Goal: Register for event/course

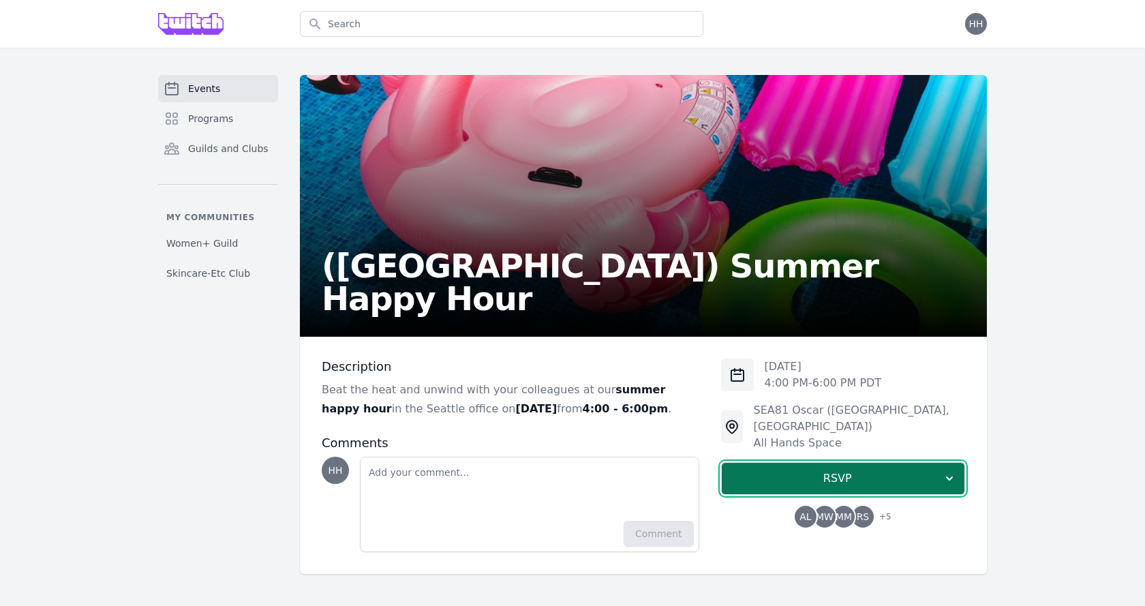
click at [854, 470] on span "RSVP" at bounding box center [838, 478] width 210 height 16
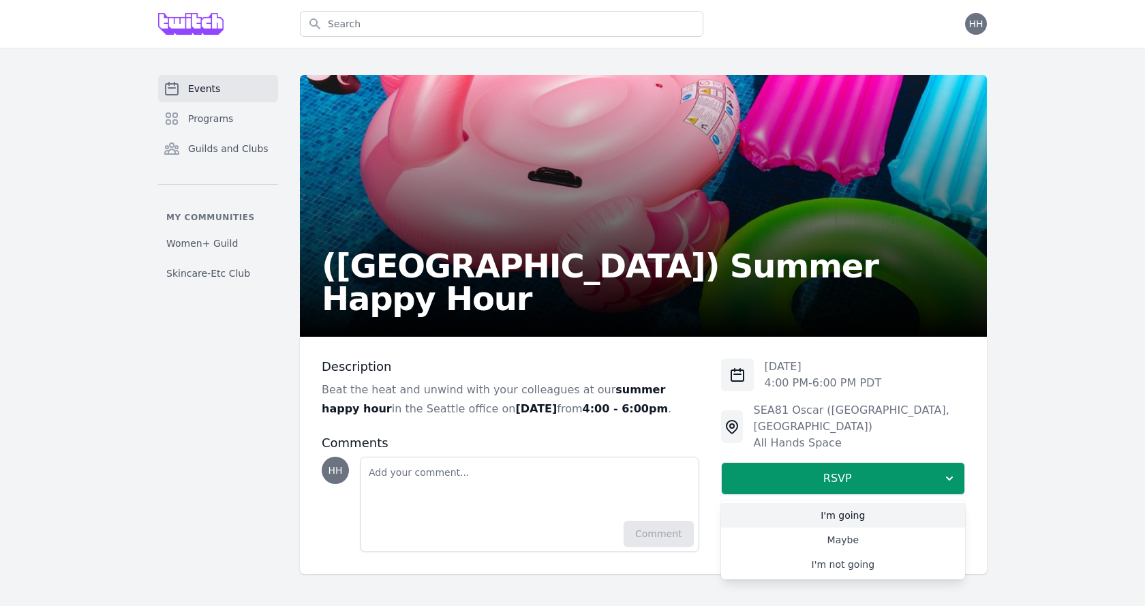
click at [838, 505] on link "I'm going" at bounding box center [843, 515] width 244 height 25
click at [200, 18] on img at bounding box center [190, 24] width 65 height 22
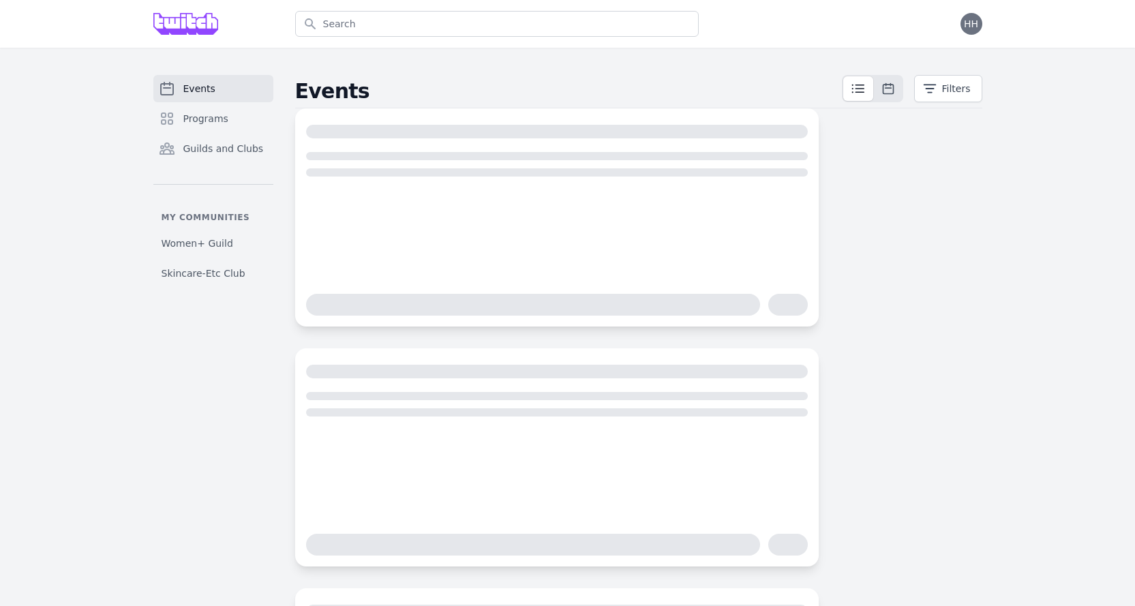
click at [192, 18] on img at bounding box center [185, 24] width 65 height 22
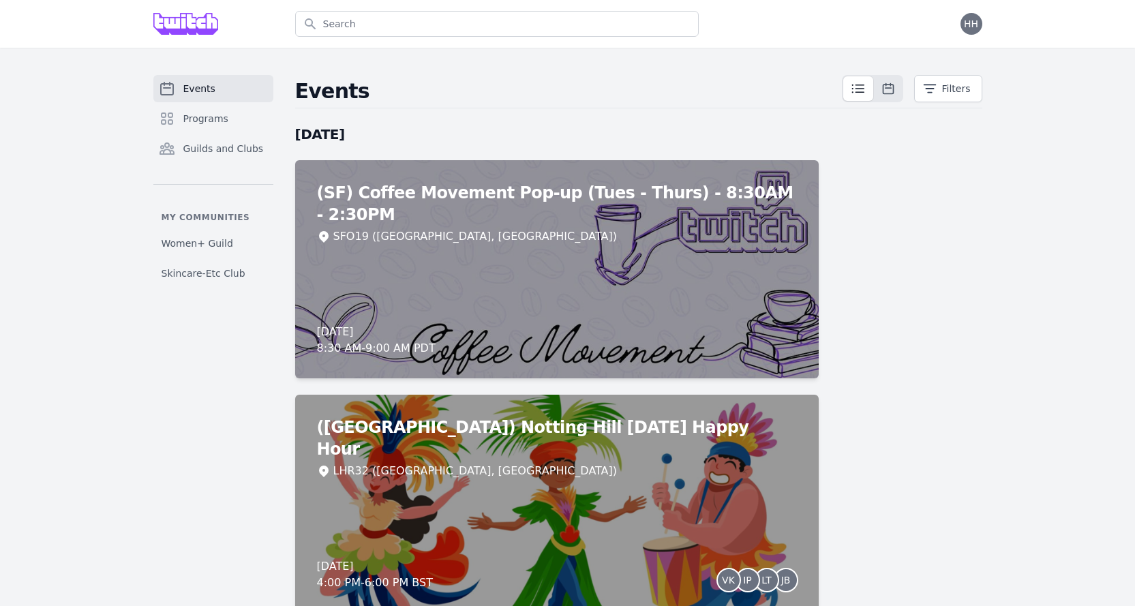
drag, startPoint x: 1104, startPoint y: 1, endPoint x: 718, endPoint y: 65, distance: 390.4
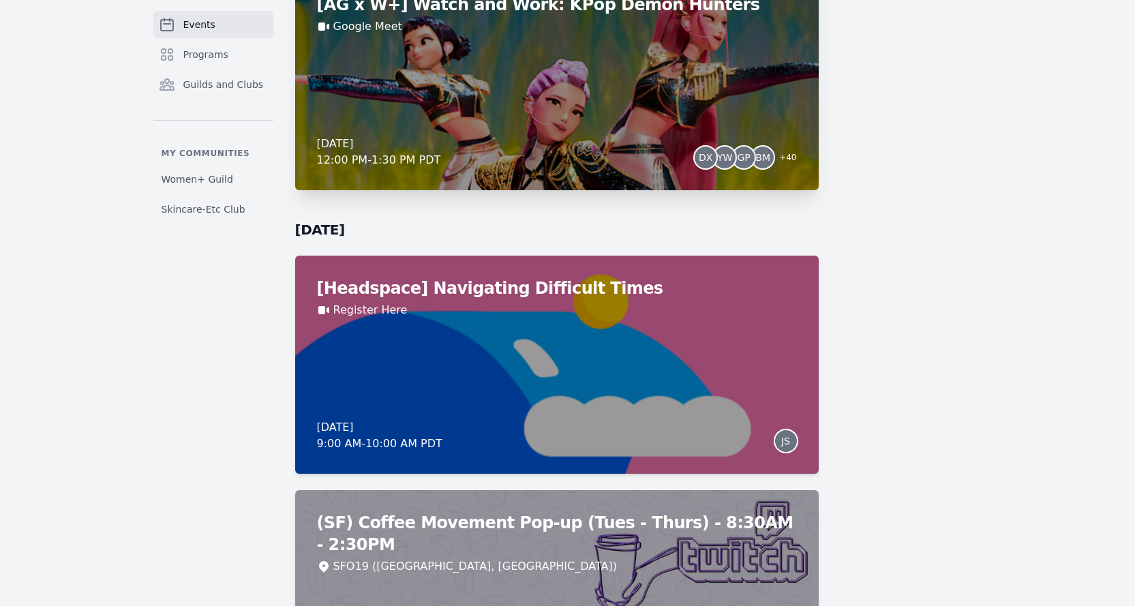
scroll to position [3136, 0]
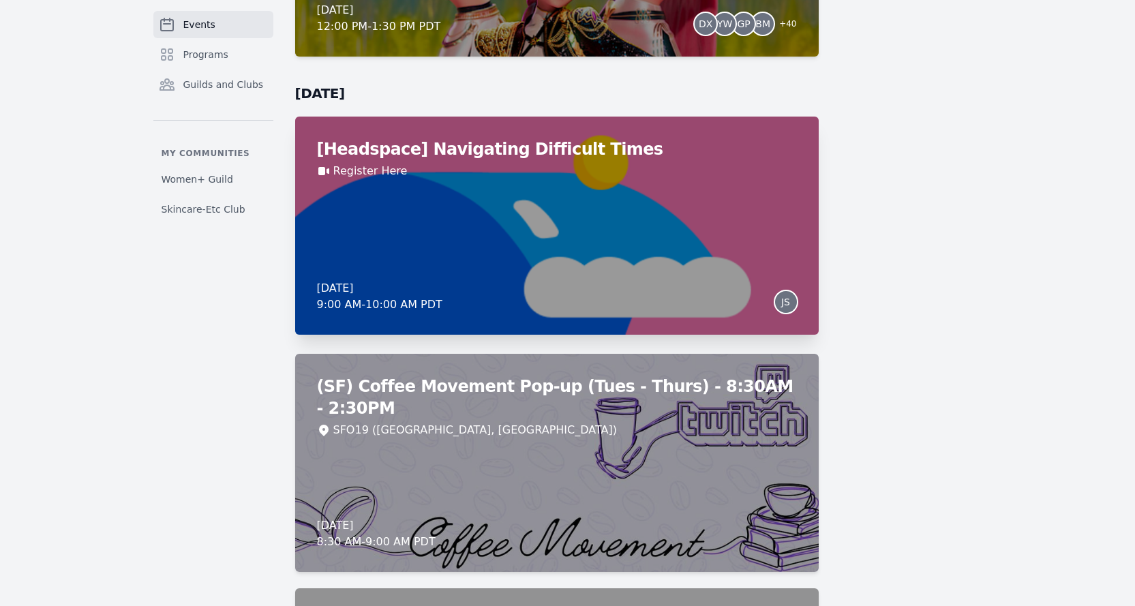
click at [669, 262] on div "[Headspace] Navigating Difficult Times Register Here Thursday, September 4, 202…" at bounding box center [557, 226] width 524 height 218
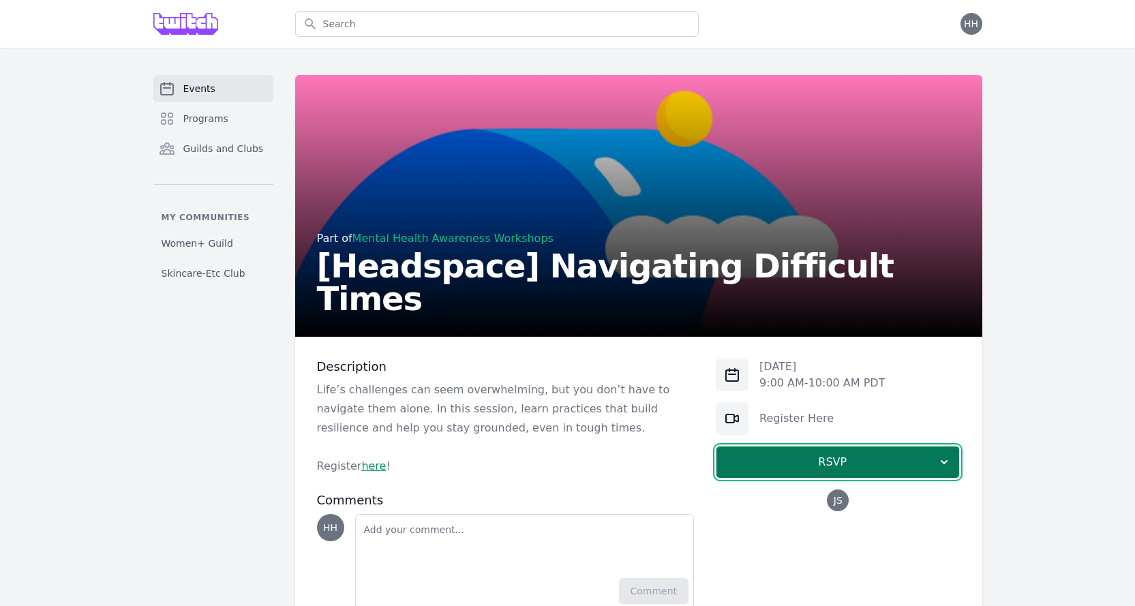
click at [864, 469] on span "RSVP" at bounding box center [832, 462] width 210 height 16
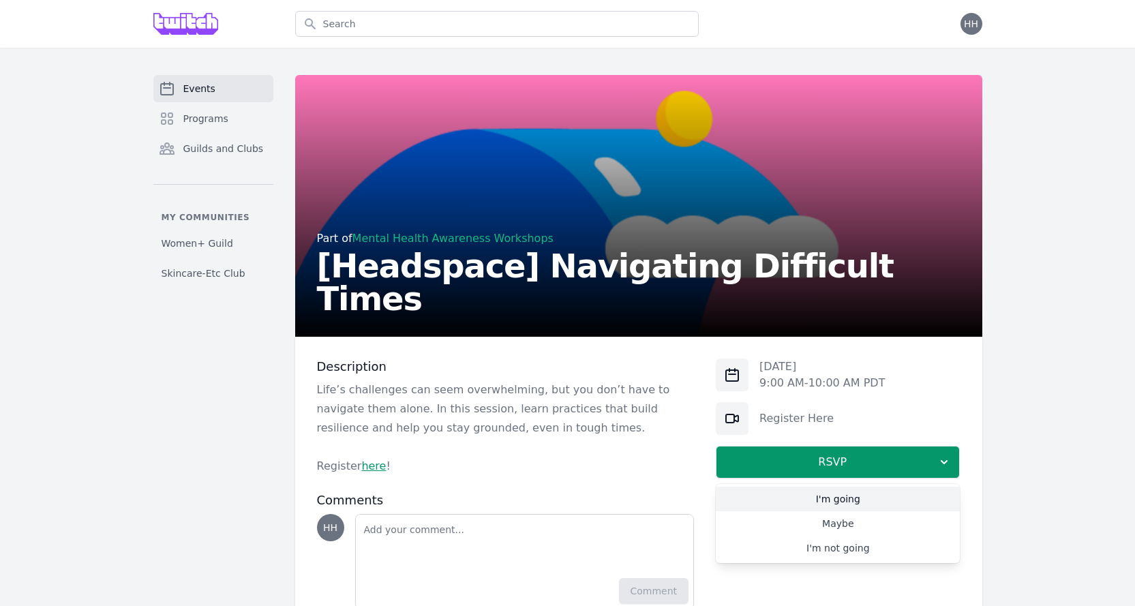
click at [849, 500] on link "I'm going" at bounding box center [838, 499] width 244 height 25
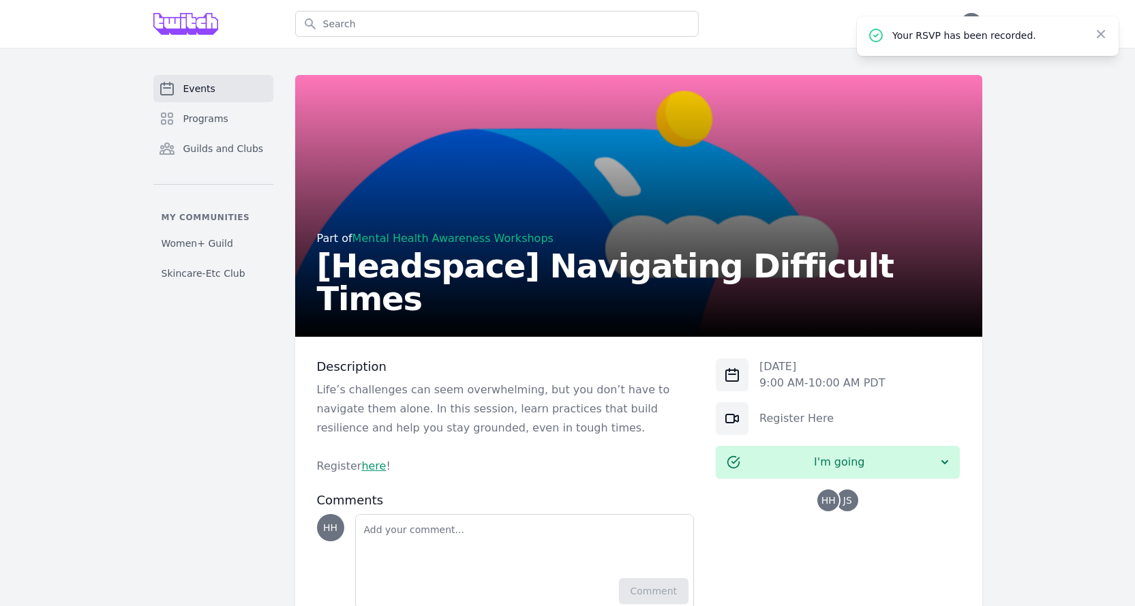
click at [847, 503] on span "JS" at bounding box center [847, 501] width 9 height 10
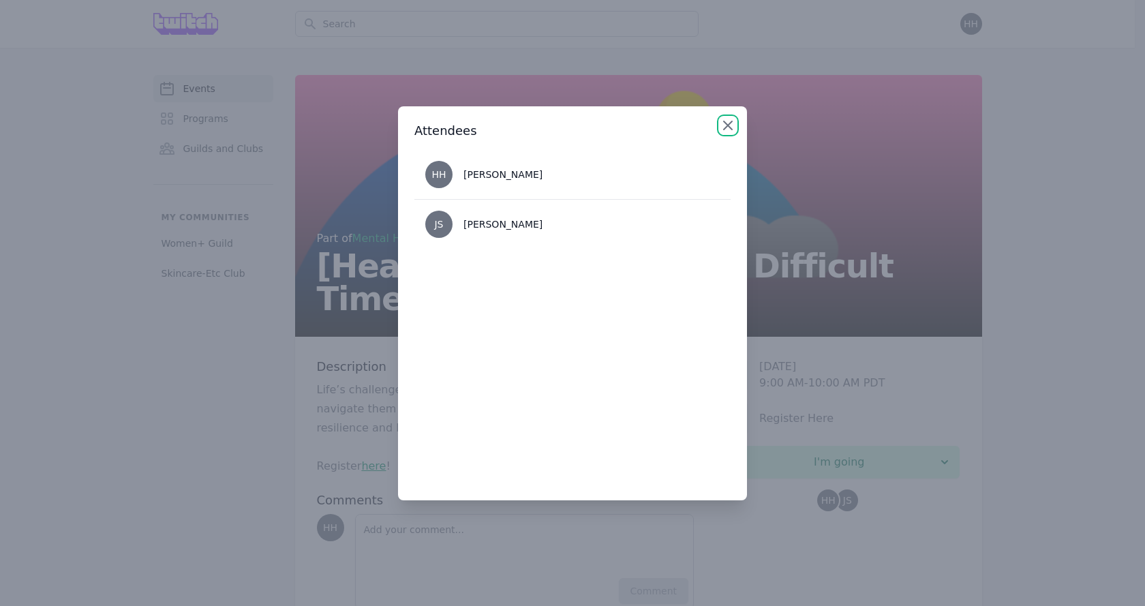
click at [725, 130] on icon "button" at bounding box center [728, 125] width 16 height 16
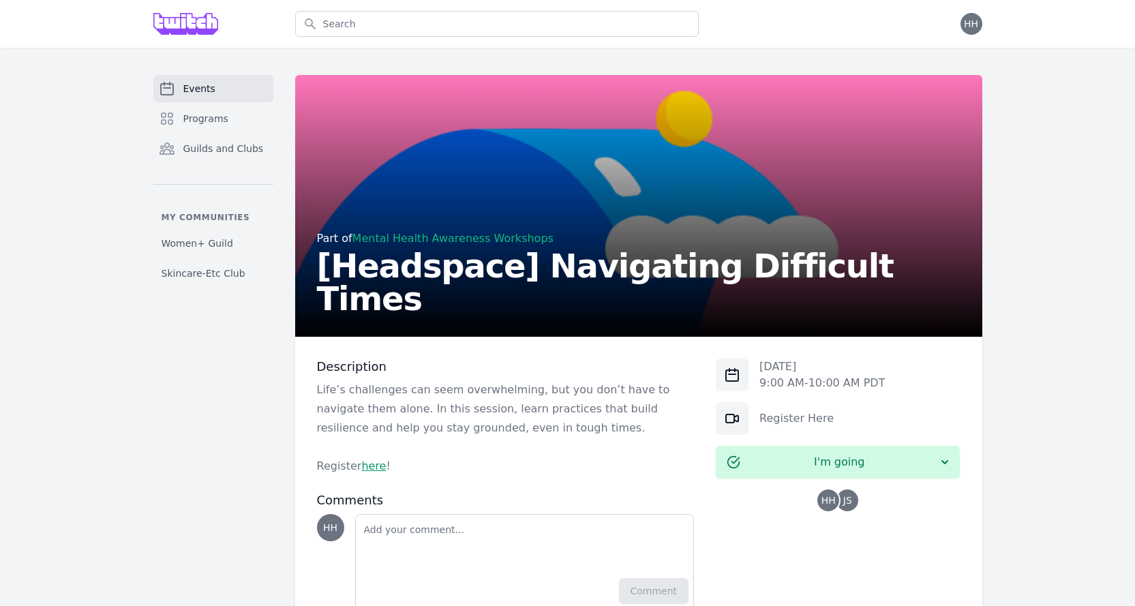
scroll to position [228, 0]
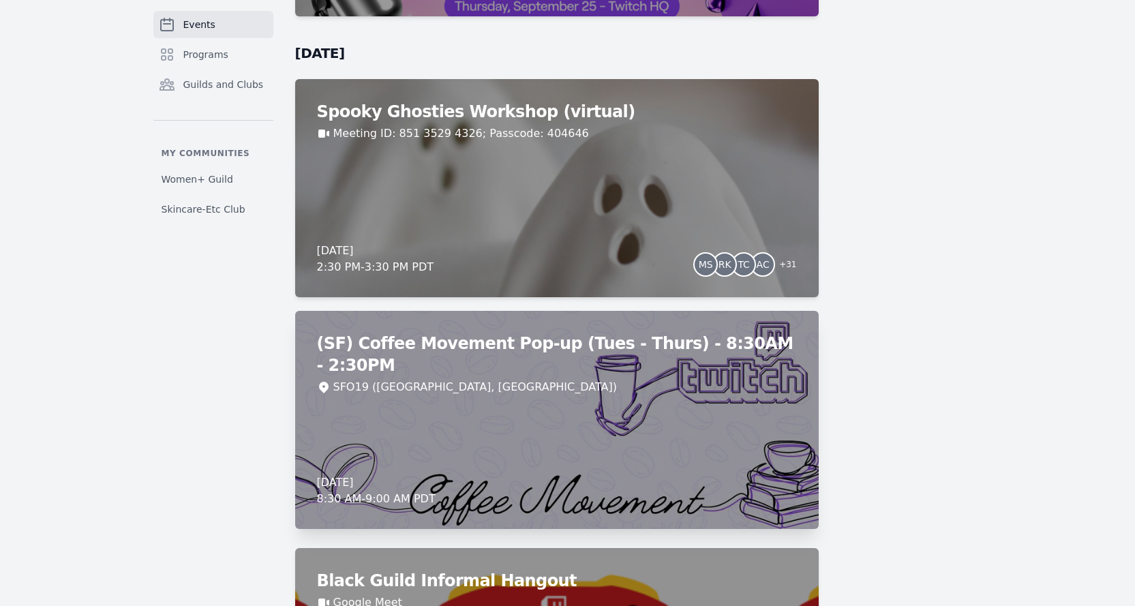
scroll to position [5817, 0]
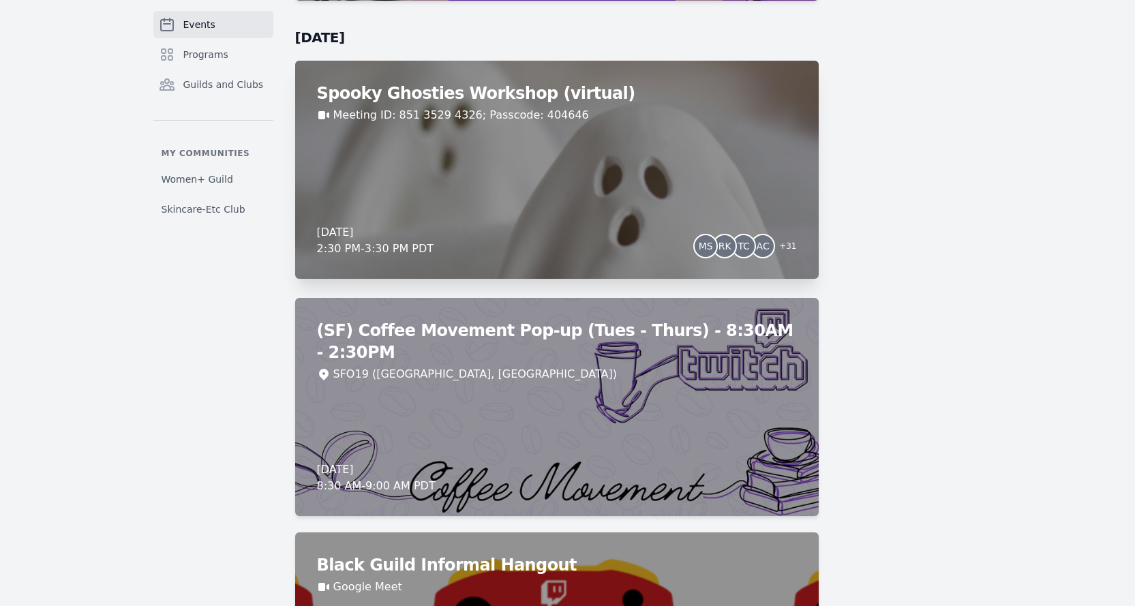
click at [604, 211] on div "Spooky Ghosties Workshop (virtual) Meeting ID: 851 3529 4326; Passcode: 404646 …" at bounding box center [557, 170] width 524 height 218
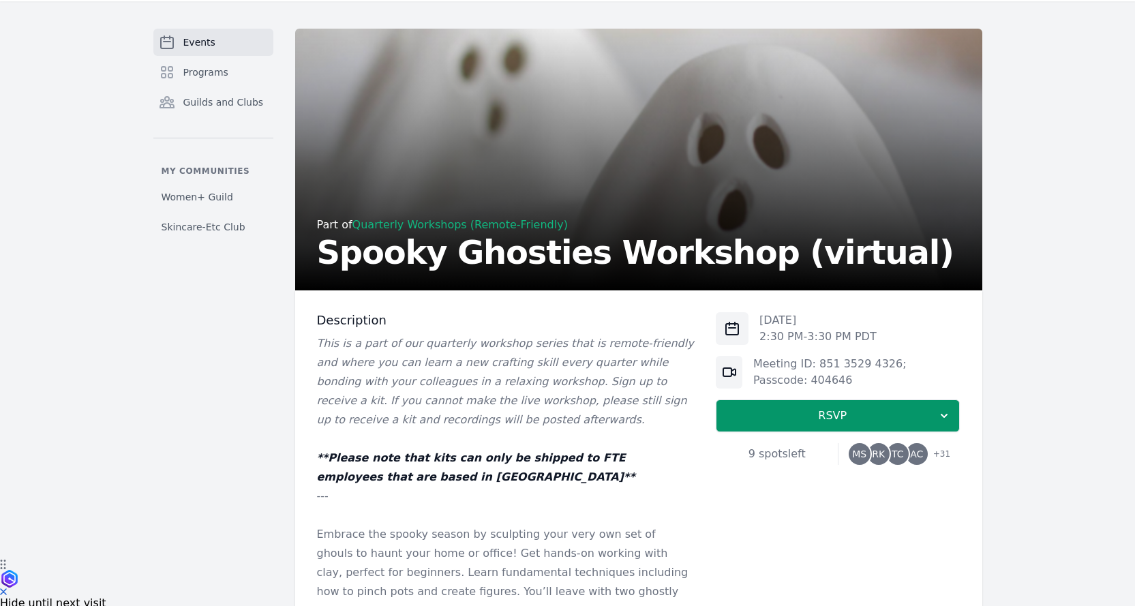
scroll to position [68, 0]
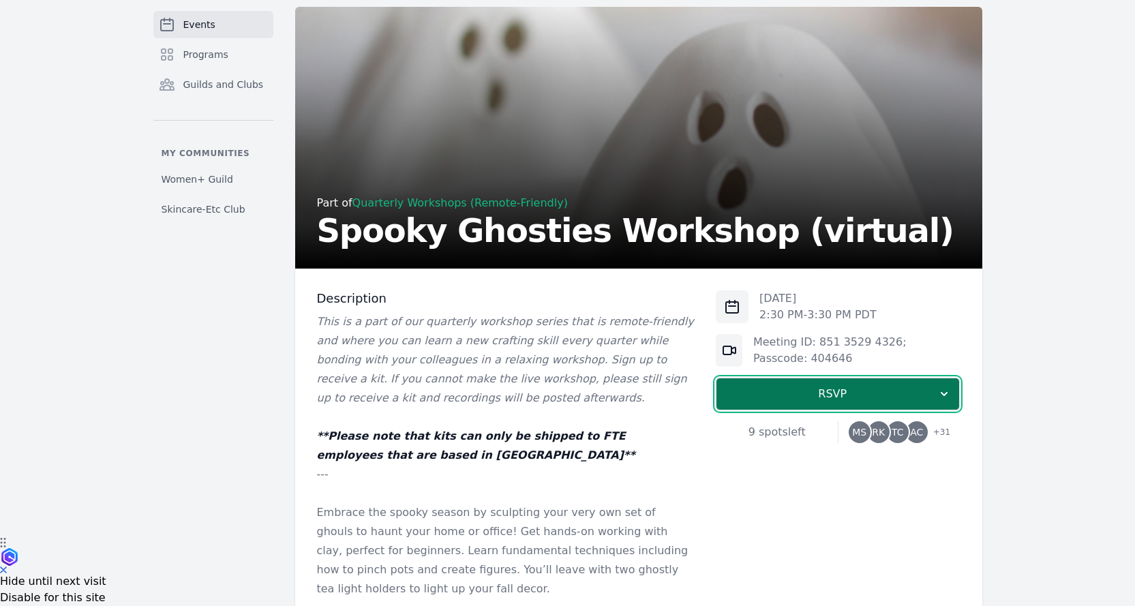
click at [762, 393] on span "RSVP" at bounding box center [832, 394] width 210 height 16
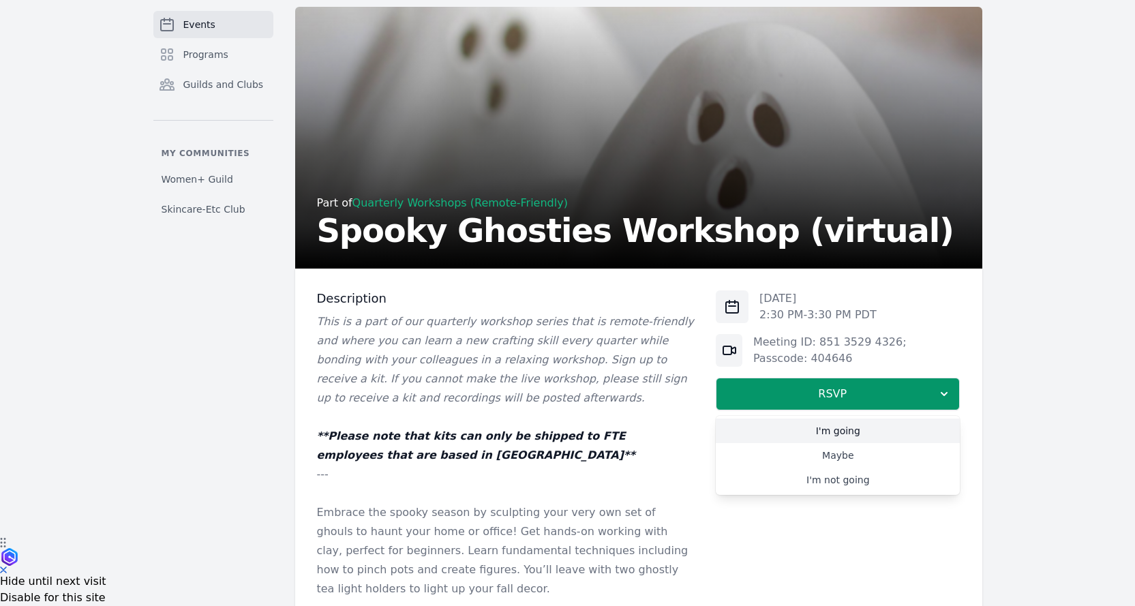
click at [852, 430] on link "I'm going" at bounding box center [838, 431] width 244 height 25
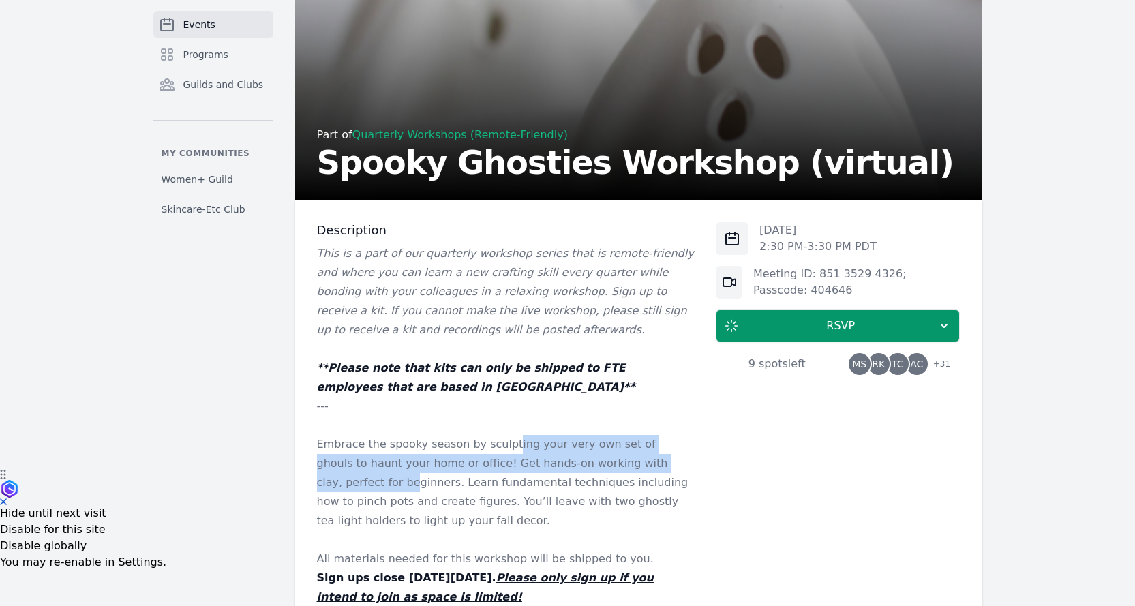
drag, startPoint x: 497, startPoint y: 440, endPoint x: 645, endPoint y: 472, distance: 151.4
click at [650, 470] on p "Embrace the spooky season by sculpting your very own set of ghouls to haunt you…" at bounding box center [506, 482] width 378 height 95
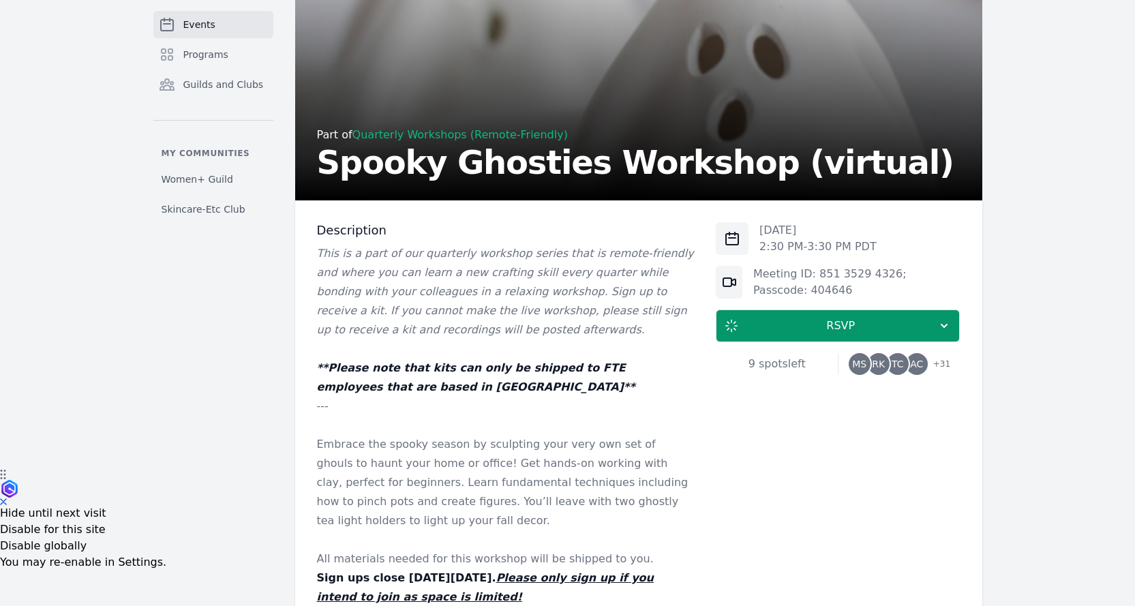
click at [549, 488] on p "Embrace the spooky season by sculpting your very own set of ghouls to haunt you…" at bounding box center [506, 482] width 378 height 95
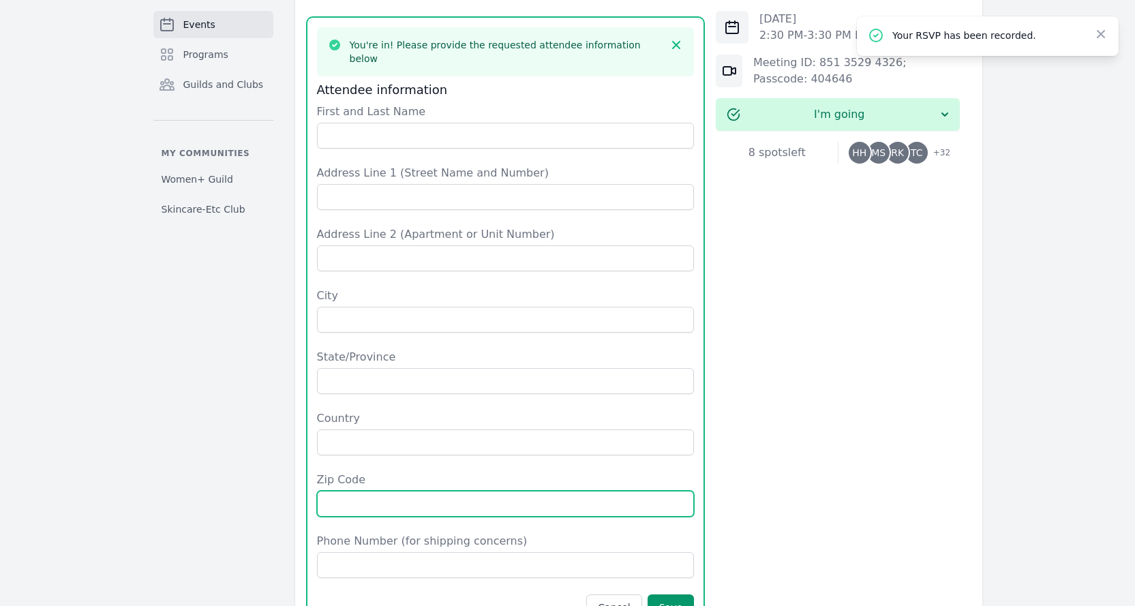
drag, startPoint x: 483, startPoint y: 468, endPoint x: 510, endPoint y: 466, distance: 26.7
click at [506, 491] on input "Zip Code" at bounding box center [506, 504] width 378 height 26
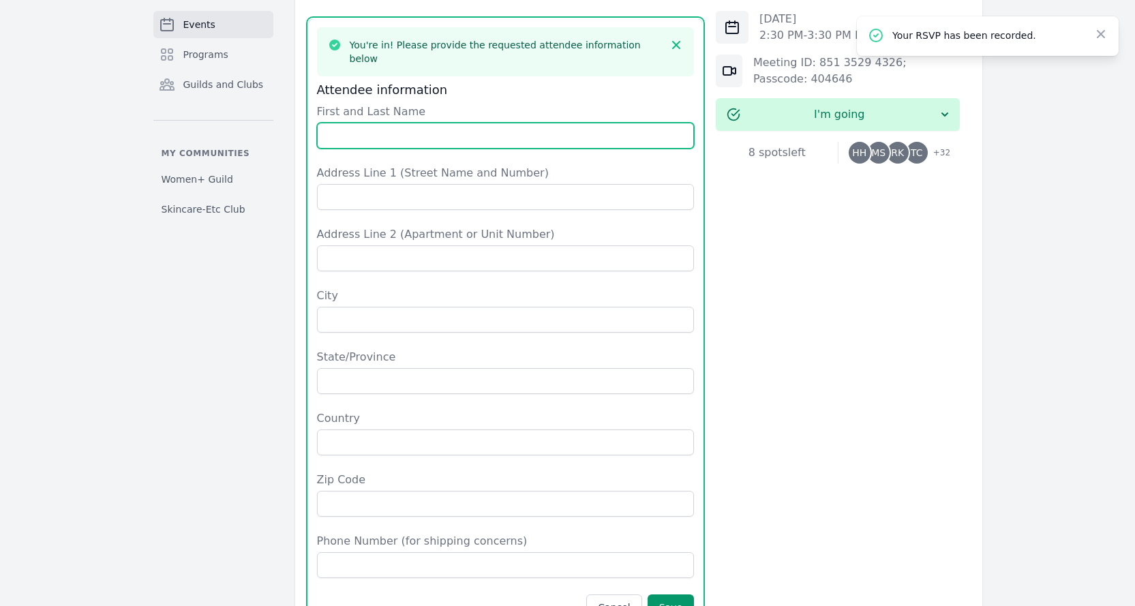
click at [374, 123] on input "First and Last Name" at bounding box center [506, 136] width 378 height 26
type input "[PERSON_NAME]"
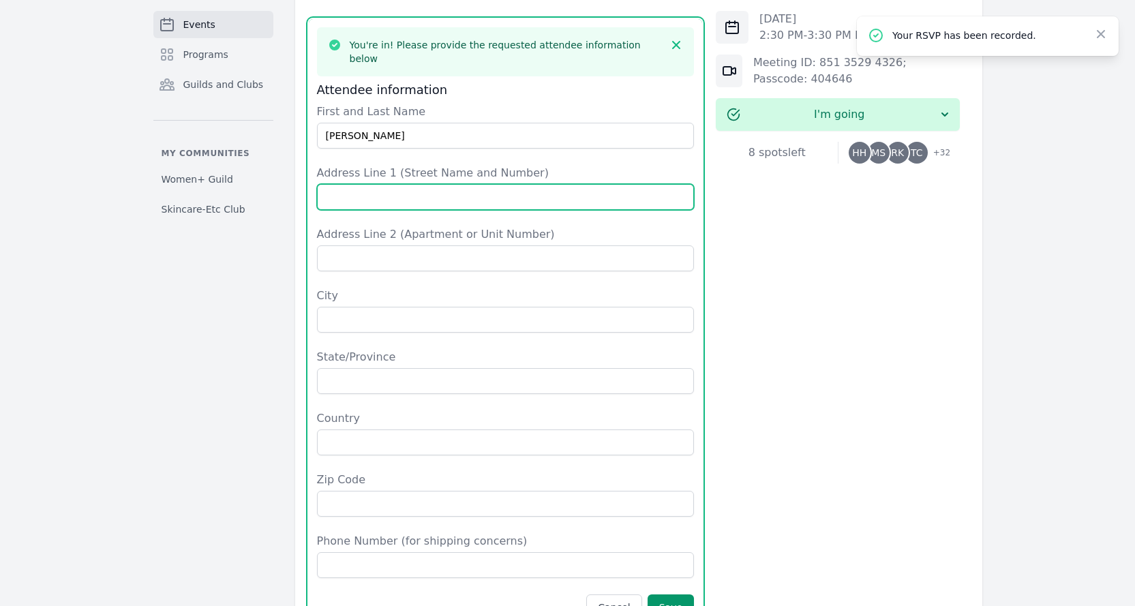
type input "[STREET_ADDRESS]"
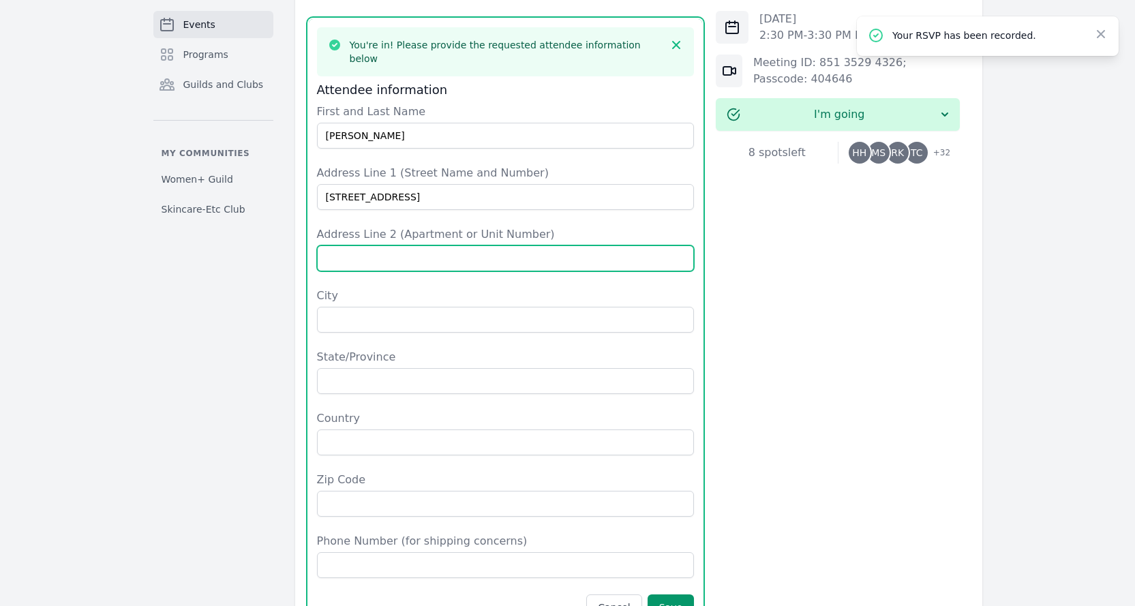
type input "Apt 9"
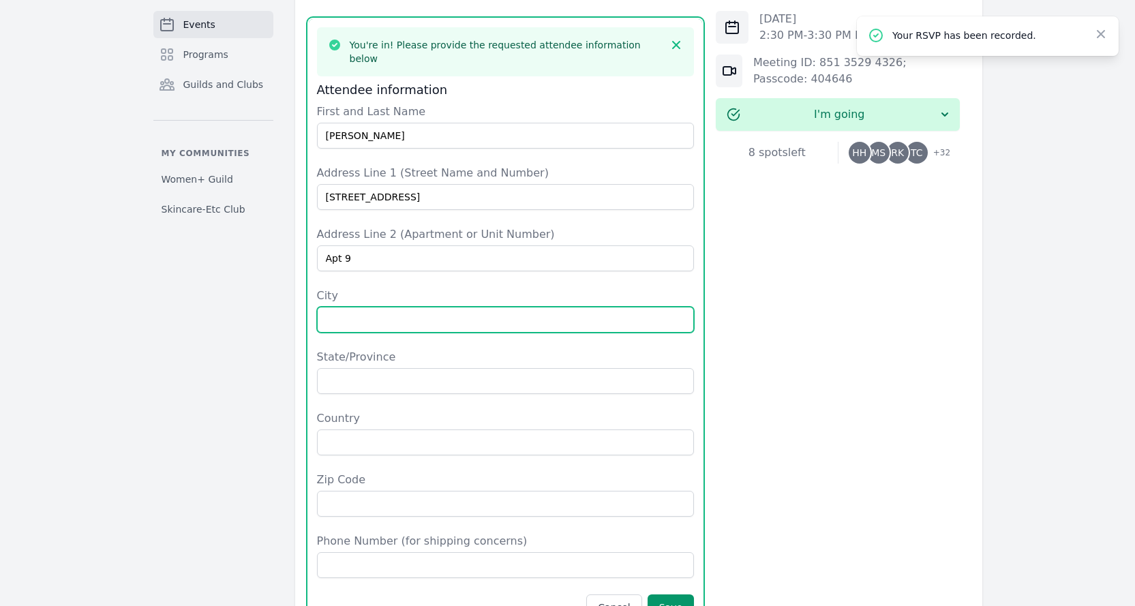
type input "[GEOGRAPHIC_DATA]"
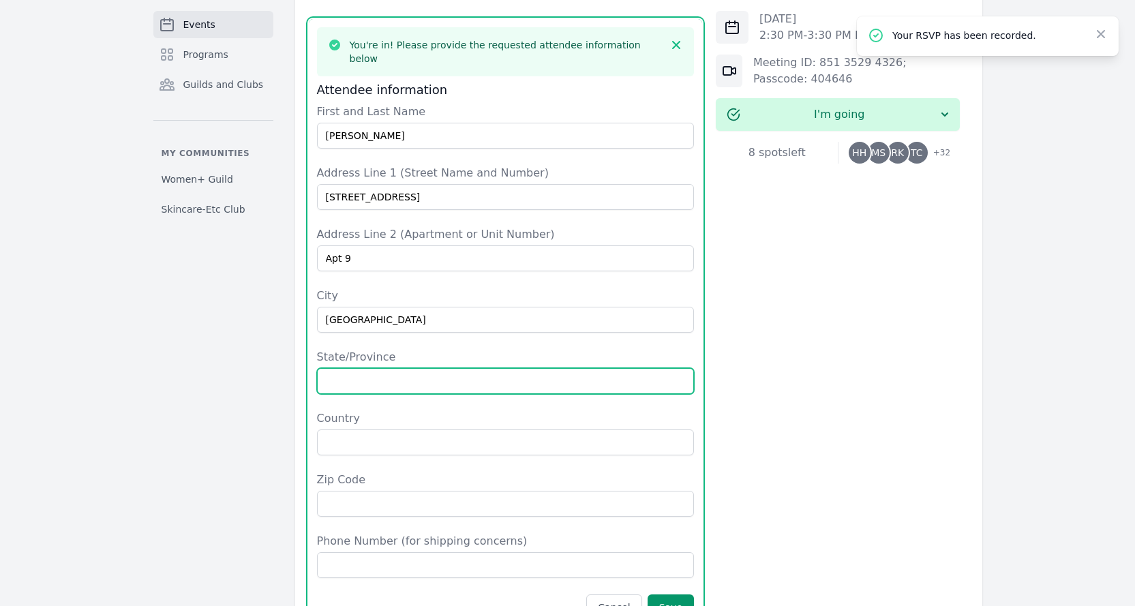
type input "WA"
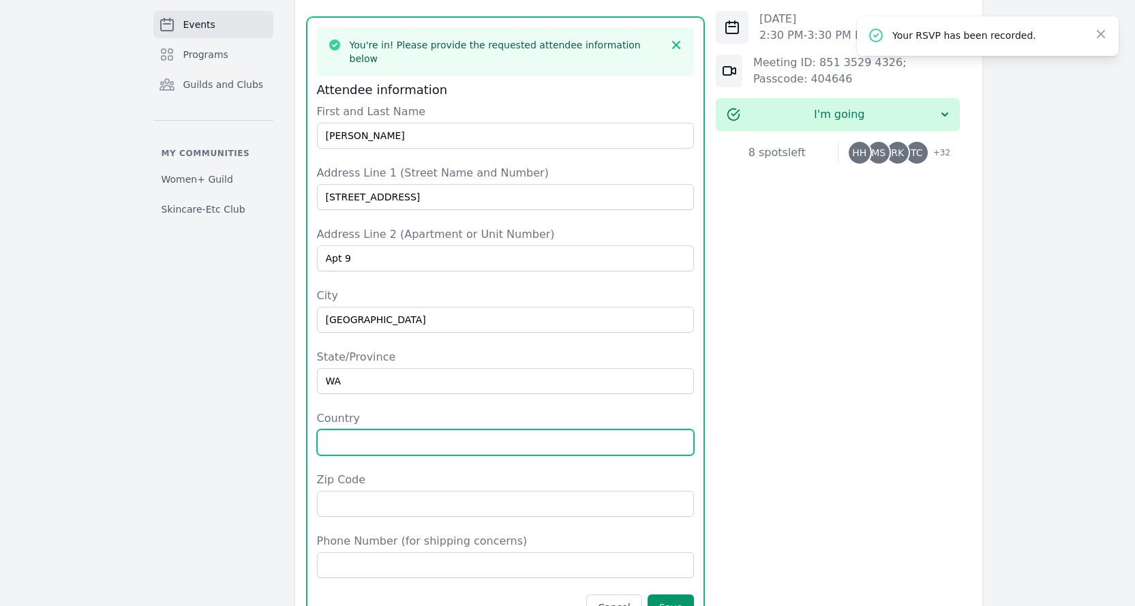
type input "[GEOGRAPHIC_DATA]"
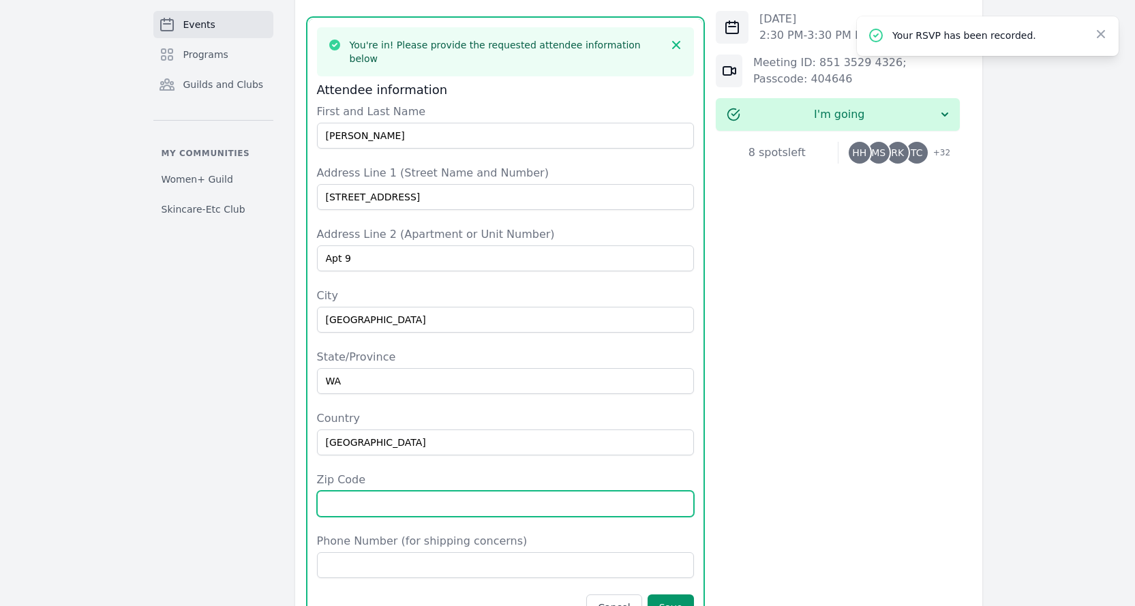
type input "98117"
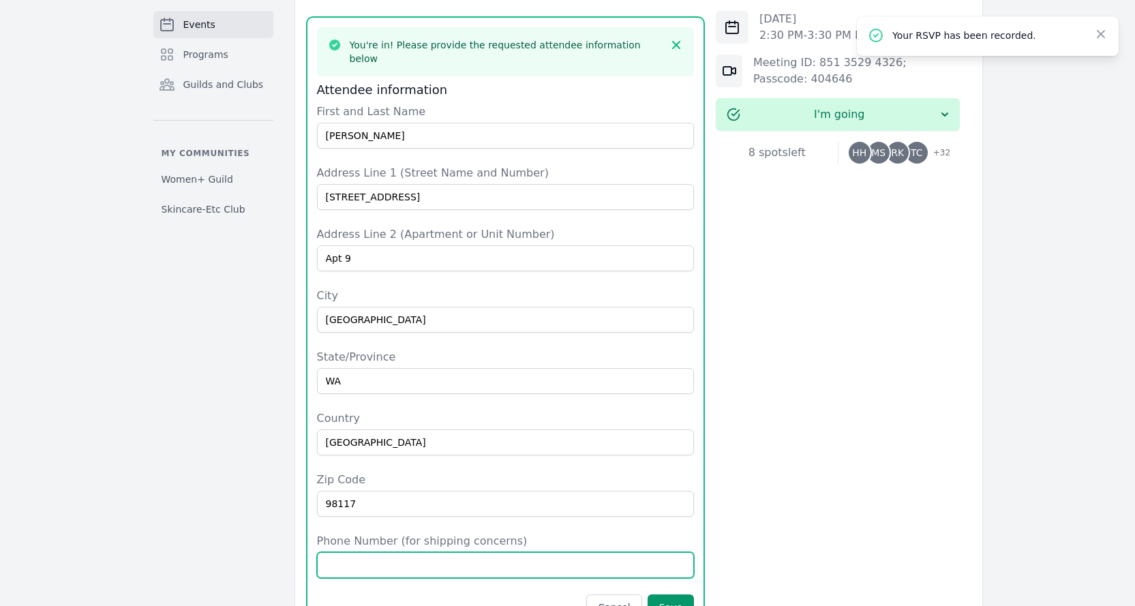
type input "5093888399"
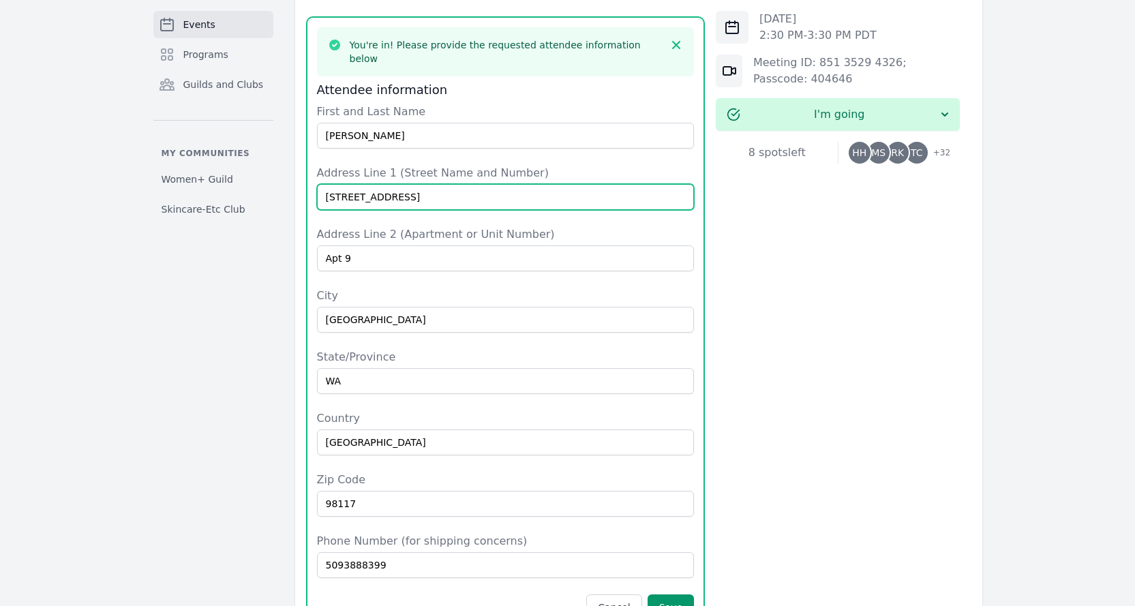
drag, startPoint x: 412, startPoint y: 164, endPoint x: 0, endPoint y: 111, distance: 415.8
click at [0, 112] on div "Events Programs Guilds and Clubs My communities Women+ Guild Skincare-Etc Club …" at bounding box center [567, 170] width 1135 height 1727
type input "[STREET_ADDRESS]"
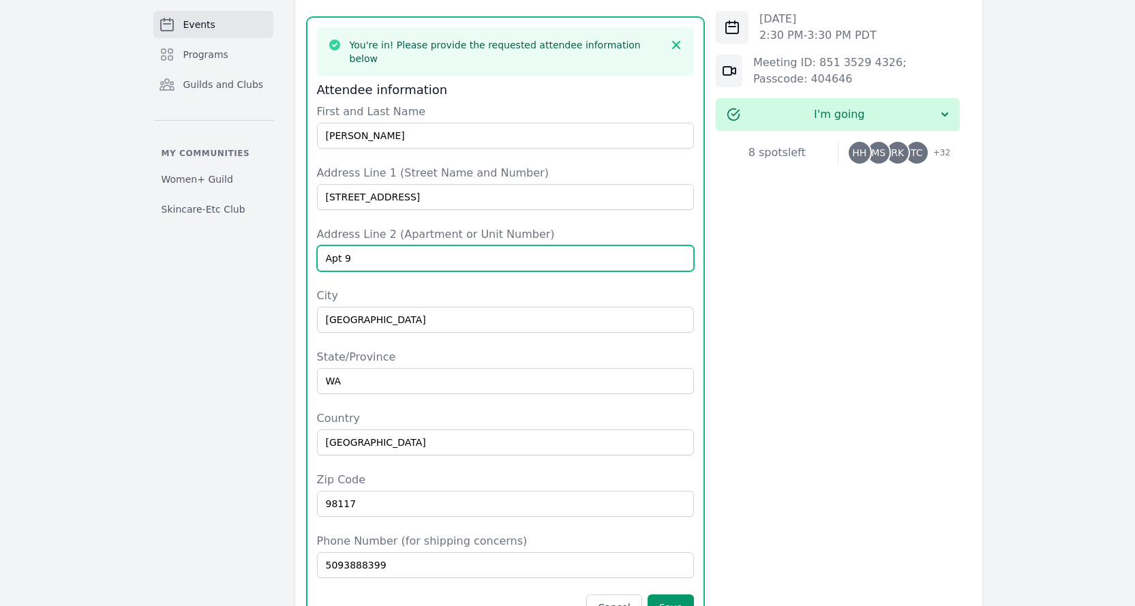
drag, startPoint x: 355, startPoint y: 225, endPoint x: 123, endPoint y: 166, distance: 239.9
click at [134, 174] on div "Events Programs Guilds and Clubs My communities Women+ Guild Skincare-Etc Club …" at bounding box center [568, 171] width 873 height 1673
type input "Apt 201"
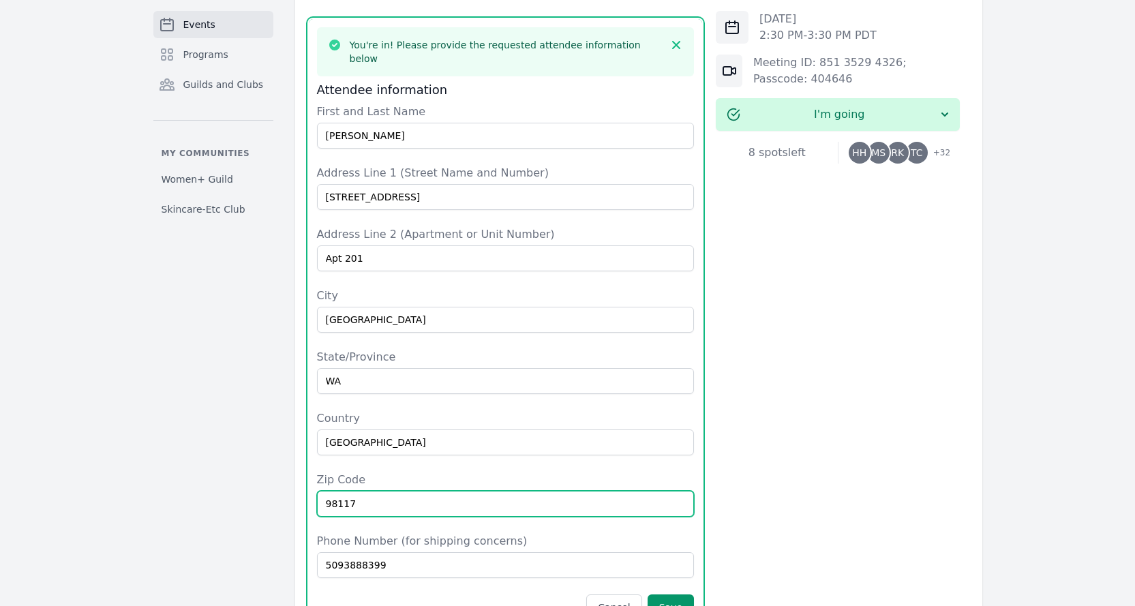
click at [369, 491] on input "98117" at bounding box center [506, 504] width 378 height 26
type input "98115"
click at [226, 426] on div "Events Programs Guilds and Clubs My communities Women+ Guild Skincare-Etc Club" at bounding box center [213, 171] width 120 height 1673
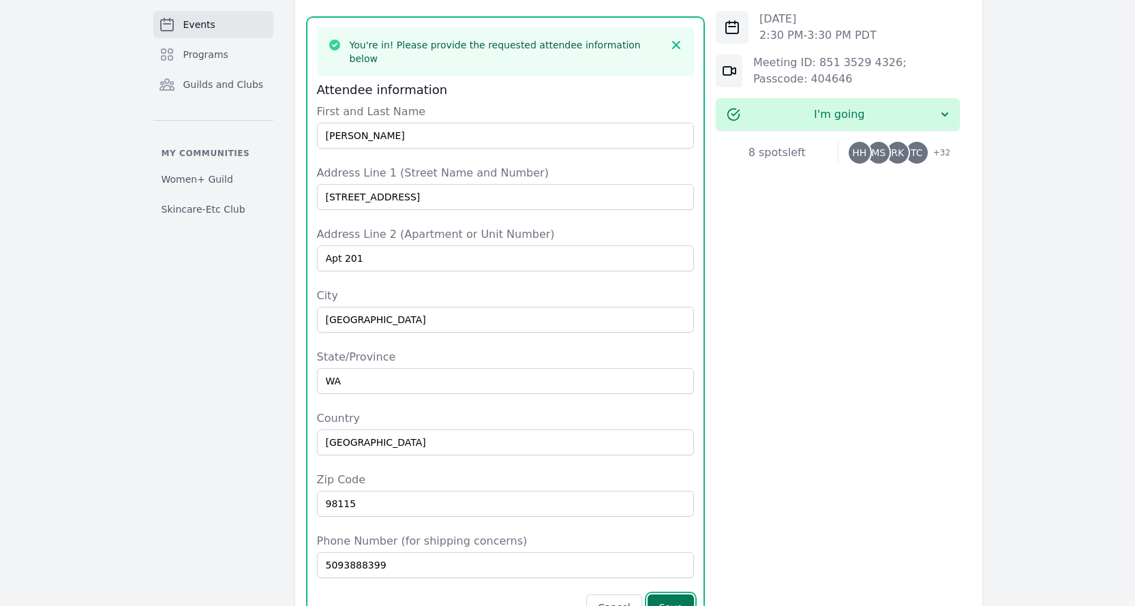
click at [680, 594] on button "Save" at bounding box center [671, 607] width 46 height 26
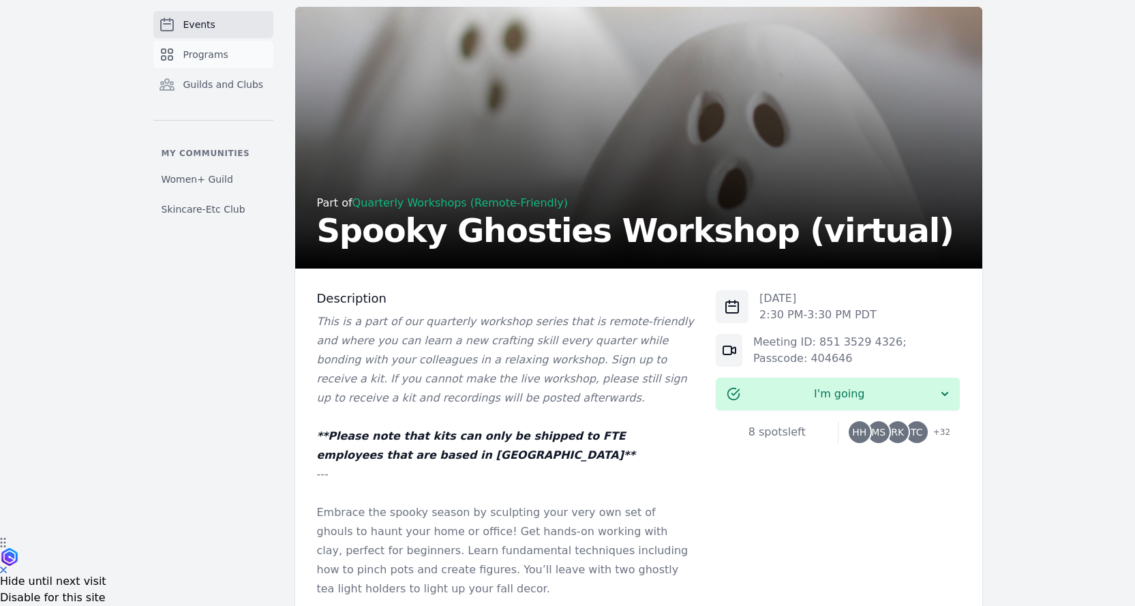
scroll to position [0, 0]
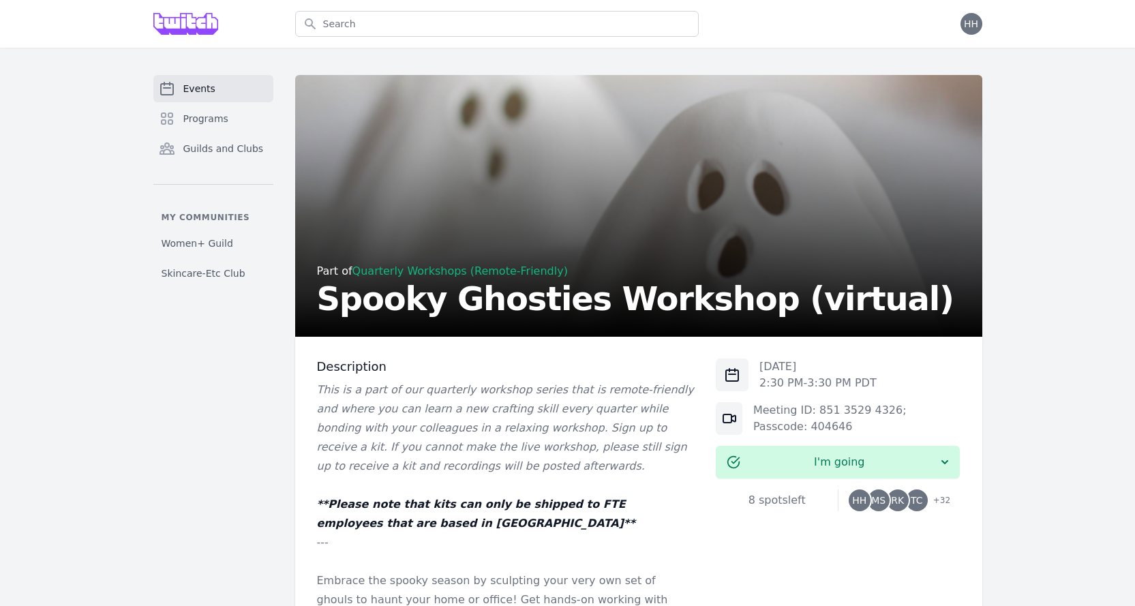
click at [177, 25] on img at bounding box center [185, 24] width 65 height 22
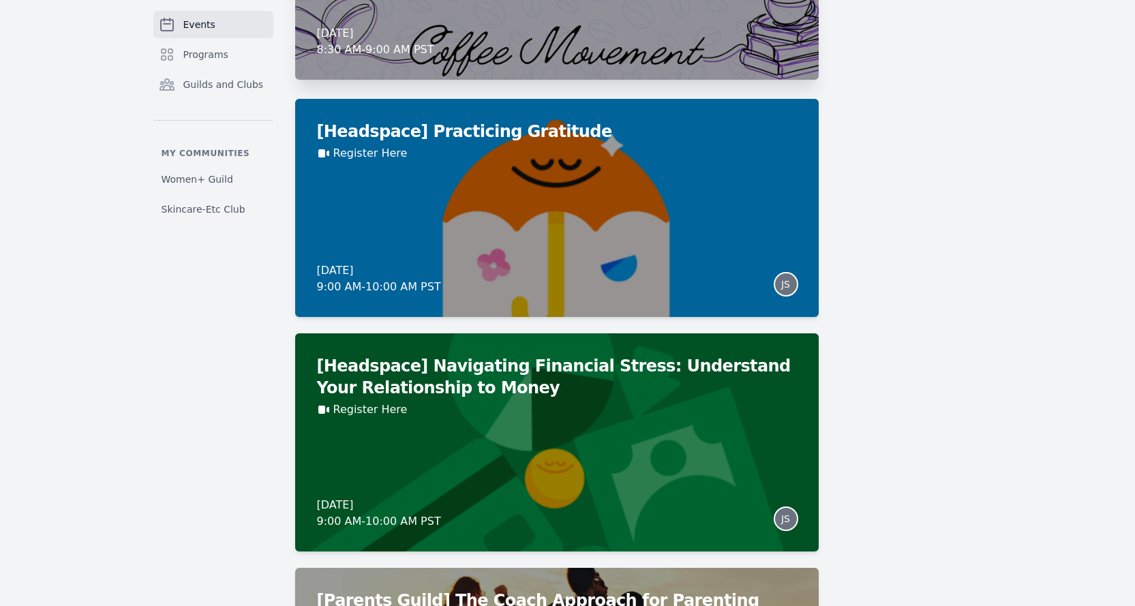
scroll to position [9203, 0]
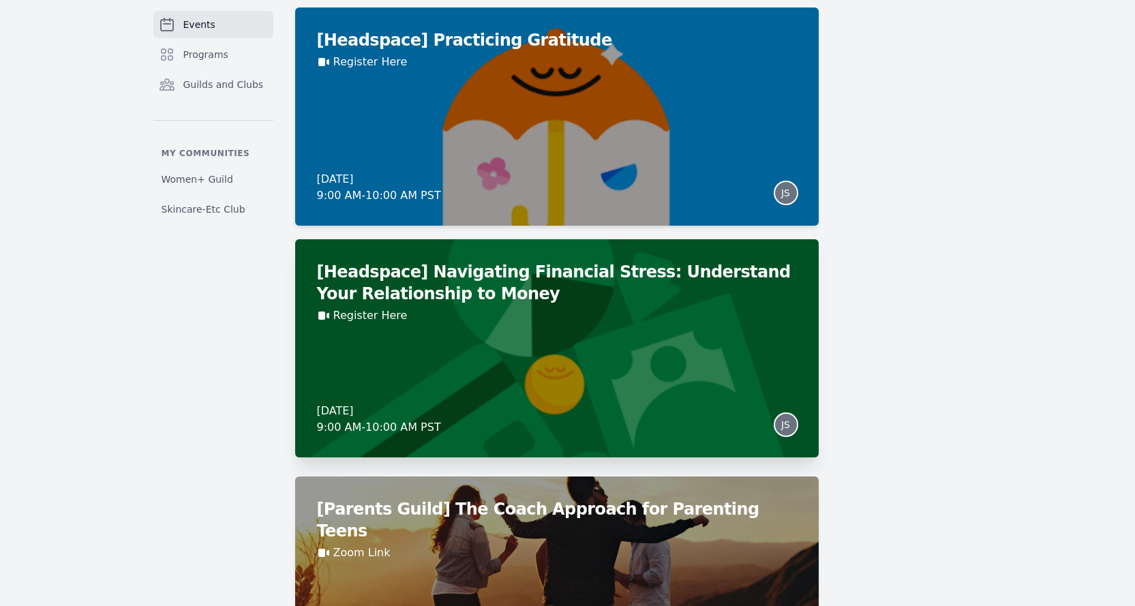
click at [647, 309] on div "Register Here" at bounding box center [557, 315] width 480 height 16
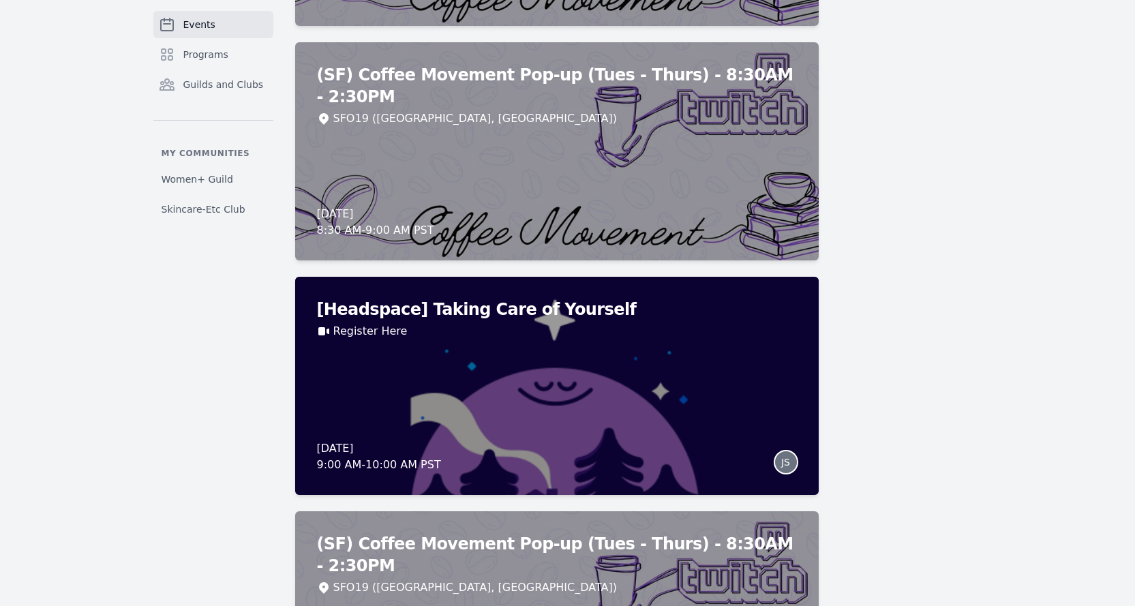
scroll to position [11038, 0]
